Goal: Register for event/course

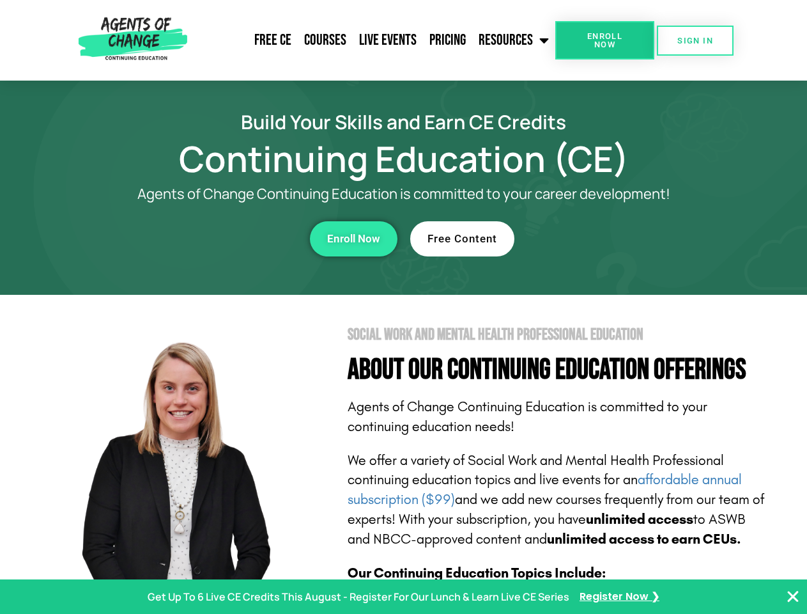
click at [403, 307] on section "Social Work and Mental Health Professional Education About Our Continuing Educa…" at bounding box center [403, 563] width 807 height 537
click at [605, 40] on span "Enroll Now" at bounding box center [605, 40] width 58 height 17
click at [695, 40] on span "SIGN IN" at bounding box center [696, 40] width 36 height 8
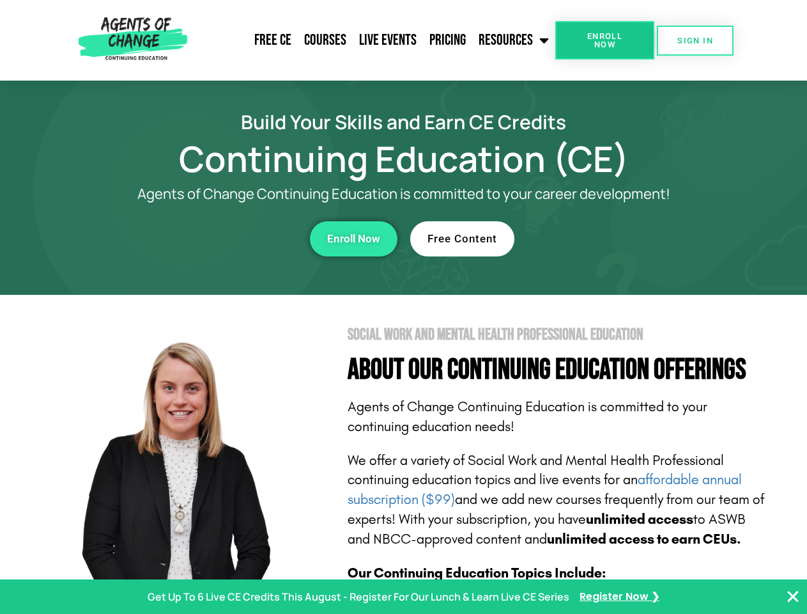
click at [222, 238] on div "Enroll Now" at bounding box center [222, 238] width 352 height 35
click at [353, 238] on span "Enroll Now" at bounding box center [353, 238] width 53 height 11
click at [586, 238] on div "Free Content" at bounding box center [586, 238] width 352 height 35
